Goal: Transaction & Acquisition: Purchase product/service

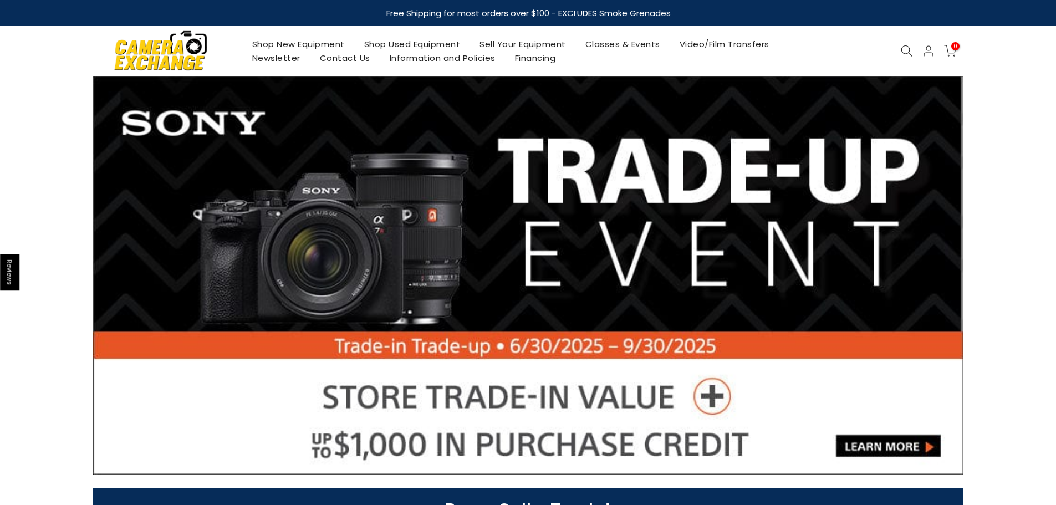
click at [905, 53] on icon at bounding box center [907, 51] width 12 height 12
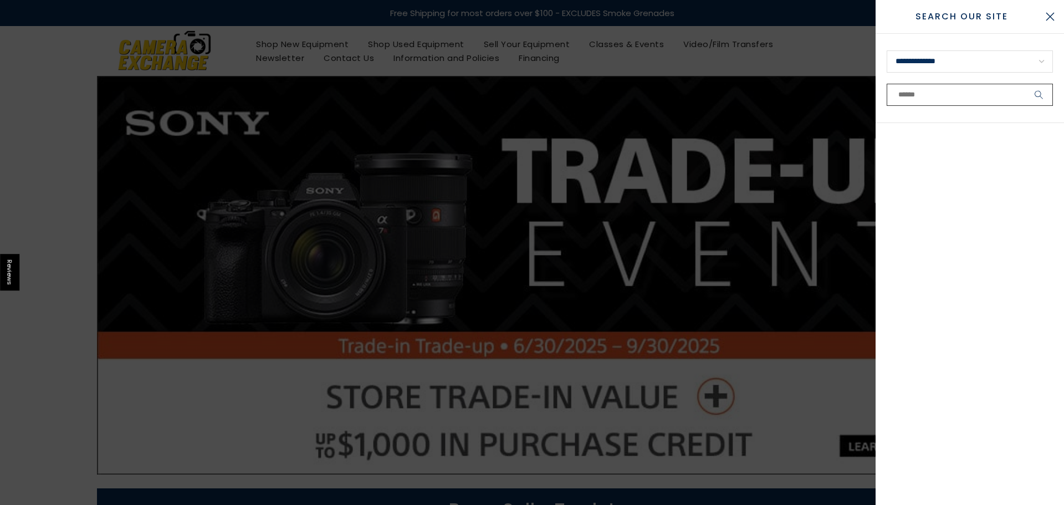
click at [917, 93] on input "text" at bounding box center [970, 95] width 166 height 22
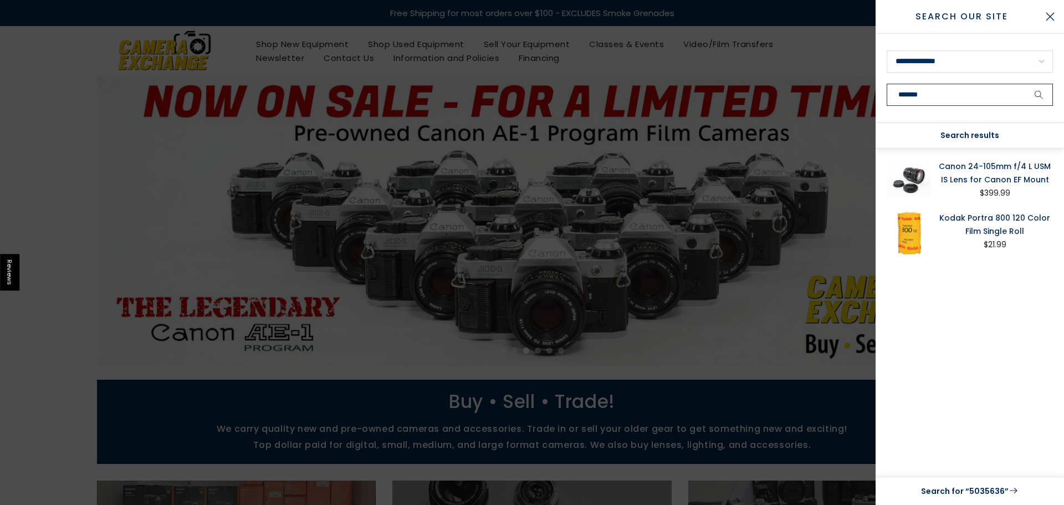
type input "*******"
click at [960, 178] on link "Canon 24-105mm f/4 L USM IS Lens for Canon EF Mount" at bounding box center [995, 173] width 116 height 27
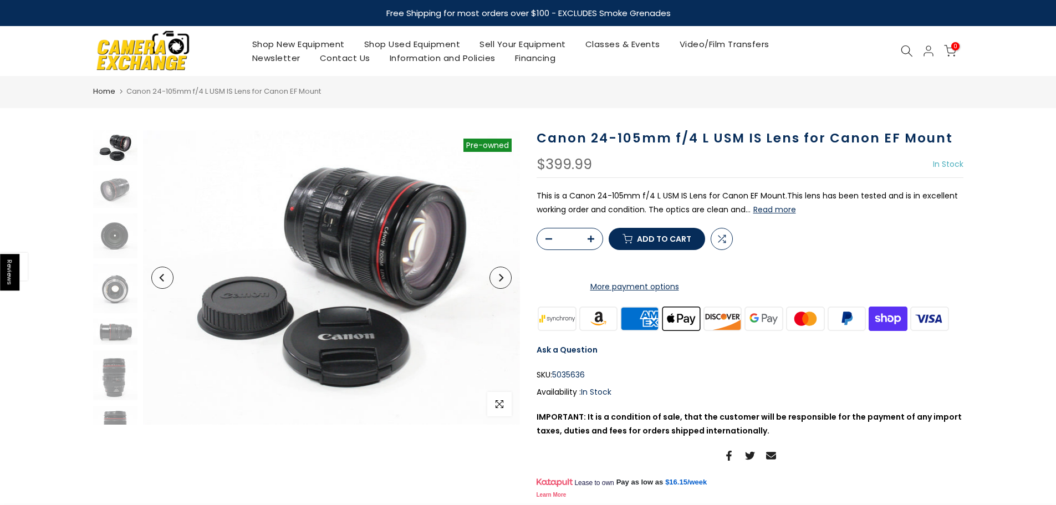
click at [777, 211] on button "Read more" at bounding box center [774, 210] width 43 height 10
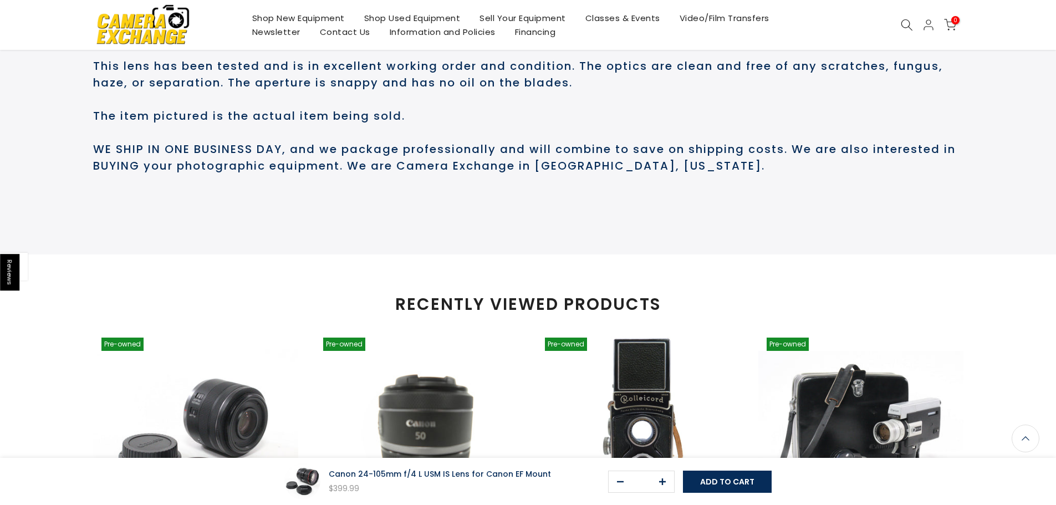
scroll to position [576, 0]
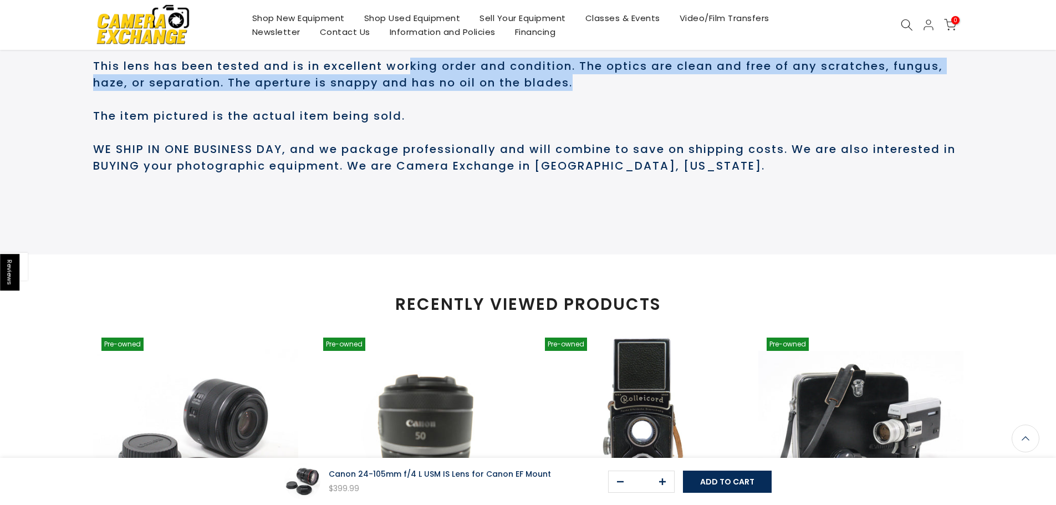
drag, startPoint x: 422, startPoint y: 111, endPoint x: 608, endPoint y: 136, distance: 187.3
click at [608, 136] on h2 "This is a Canon 24-105mm f/4 L USM IS Lens for Canon EF Mount. This lens has be…" at bounding box center [528, 99] width 870 height 150
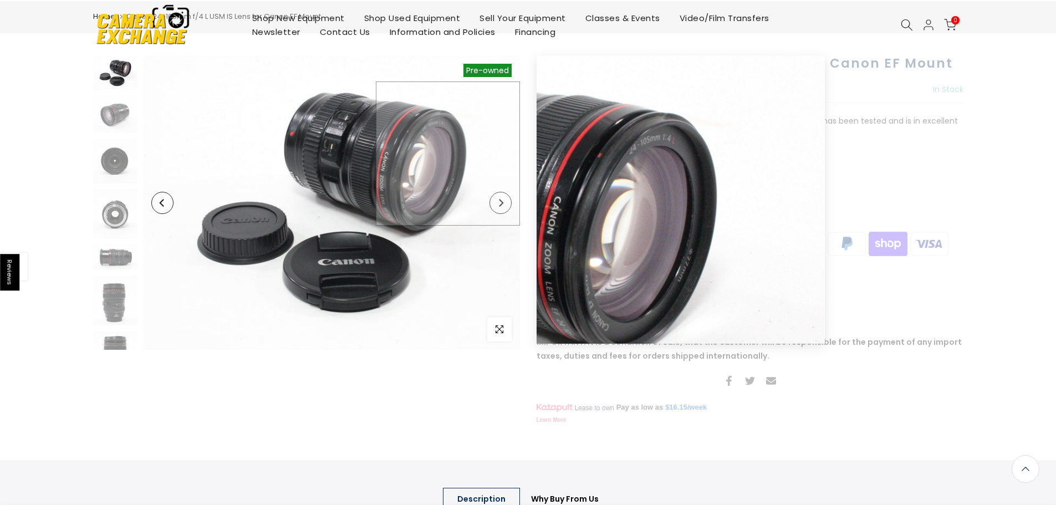
scroll to position [0, 0]
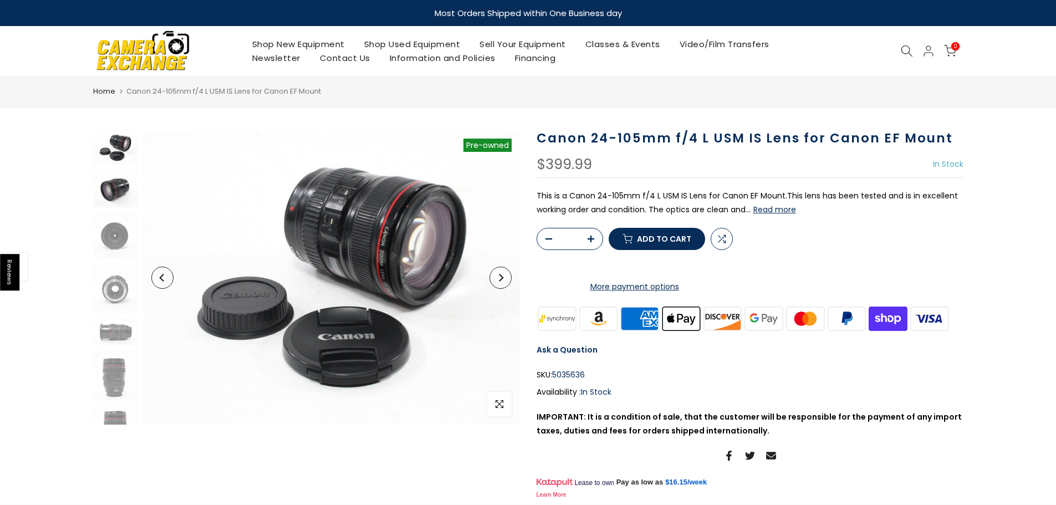
click at [110, 190] on img at bounding box center [115, 189] width 44 height 37
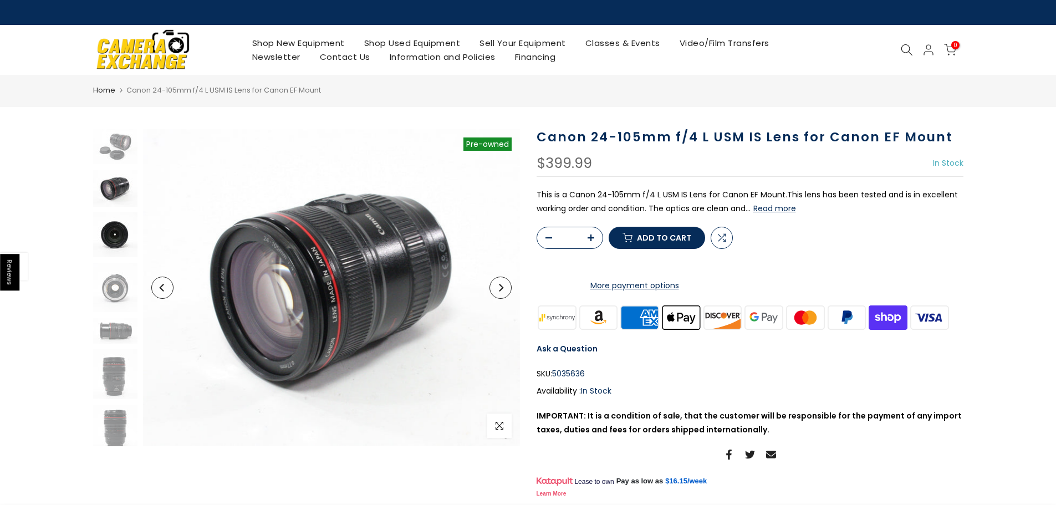
click at [103, 236] on img at bounding box center [115, 234] width 44 height 45
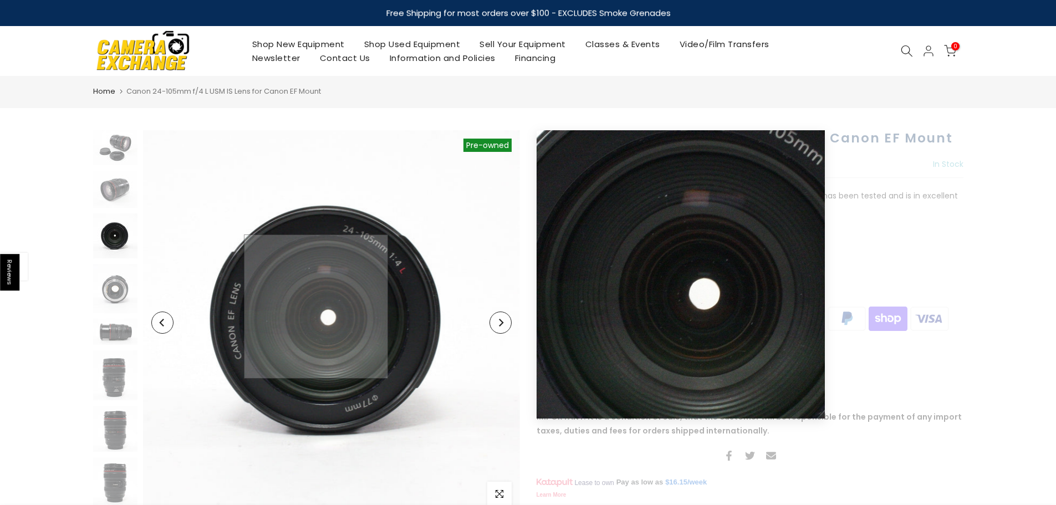
click at [316, 307] on img at bounding box center [331, 322] width 377 height 384
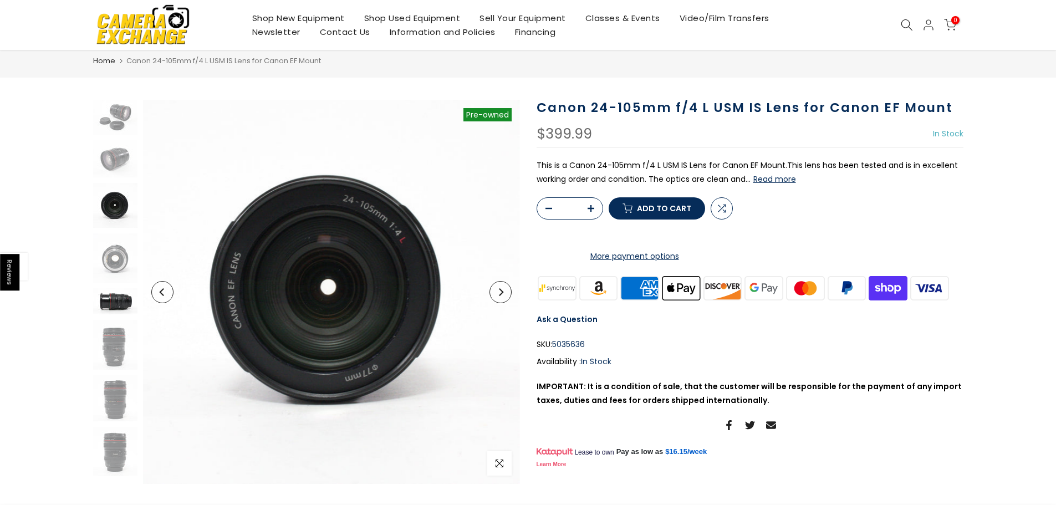
scroll to position [110, 0]
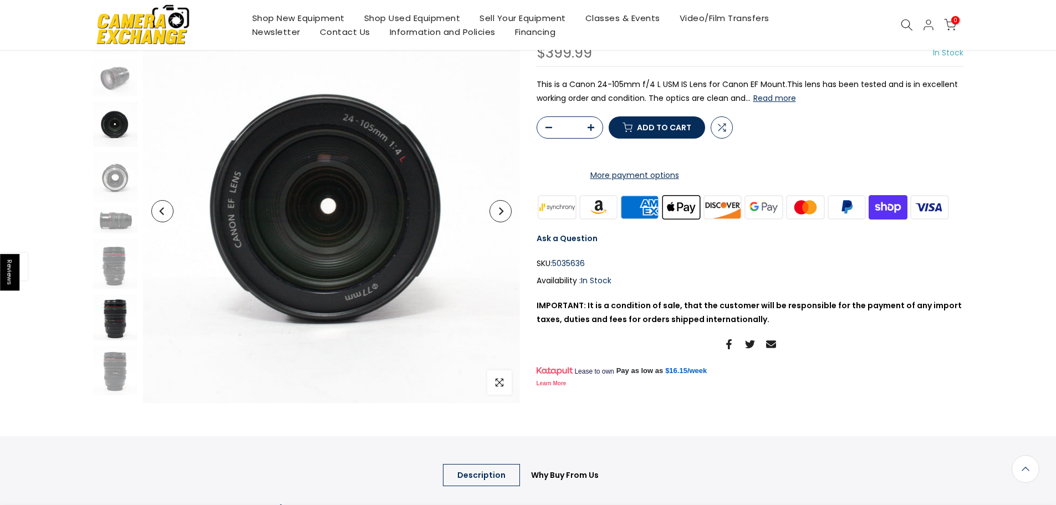
click at [115, 313] on img at bounding box center [115, 317] width 44 height 46
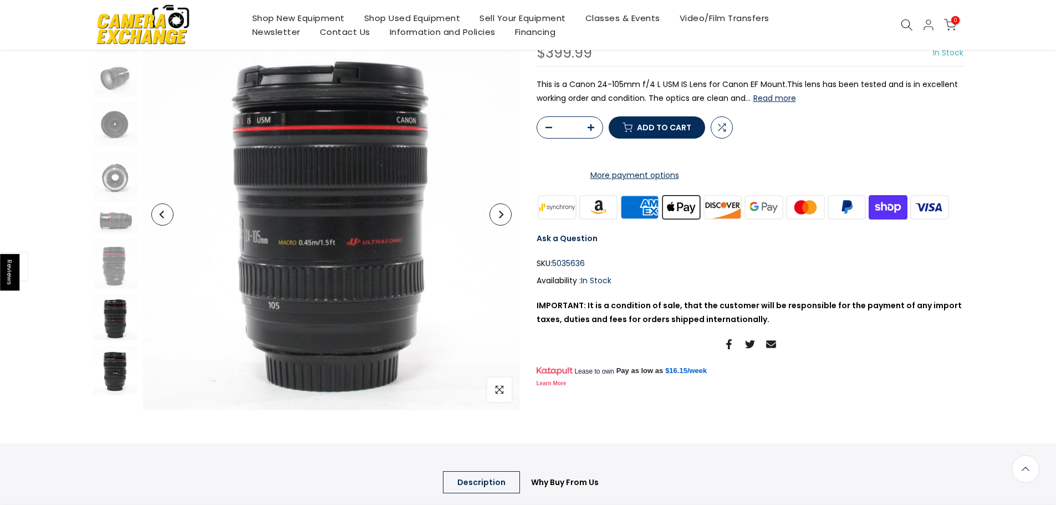
click at [115, 353] on img at bounding box center [115, 370] width 44 height 49
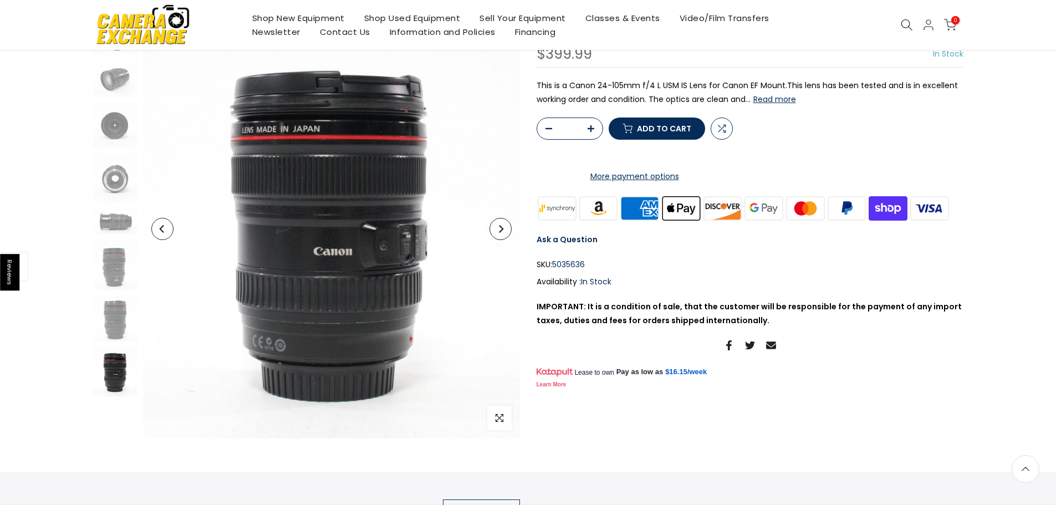
scroll to position [111, 0]
